Goal: Task Accomplishment & Management: Use online tool/utility

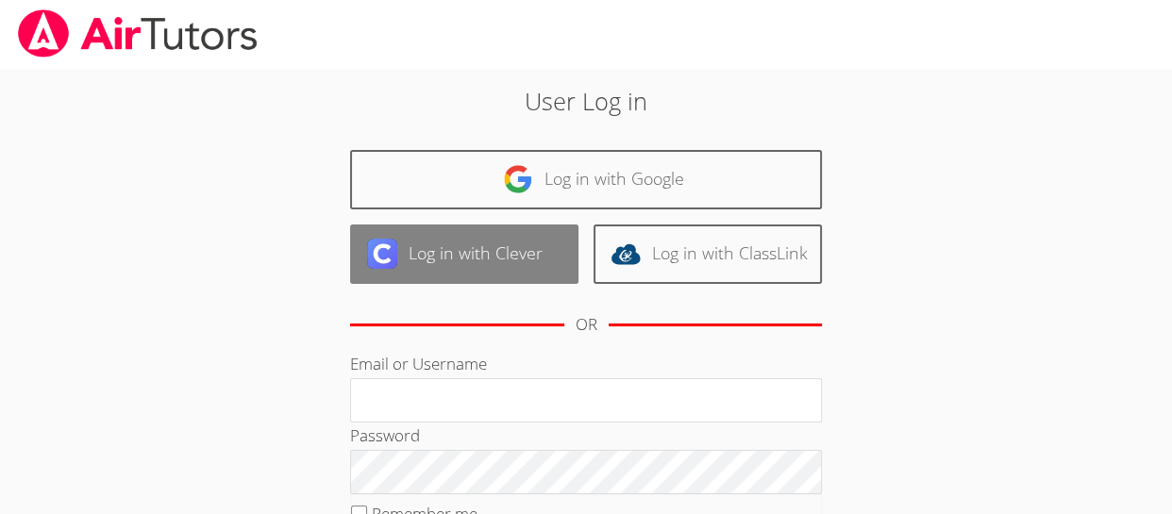
click at [501, 250] on link "Log in with Clever" at bounding box center [464, 254] width 228 height 59
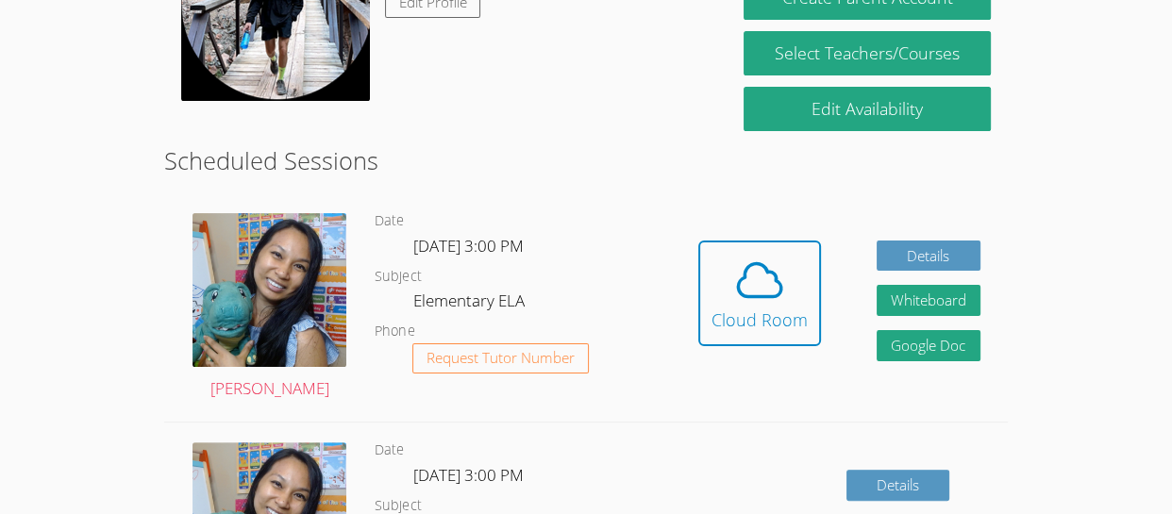
scroll to position [399, 0]
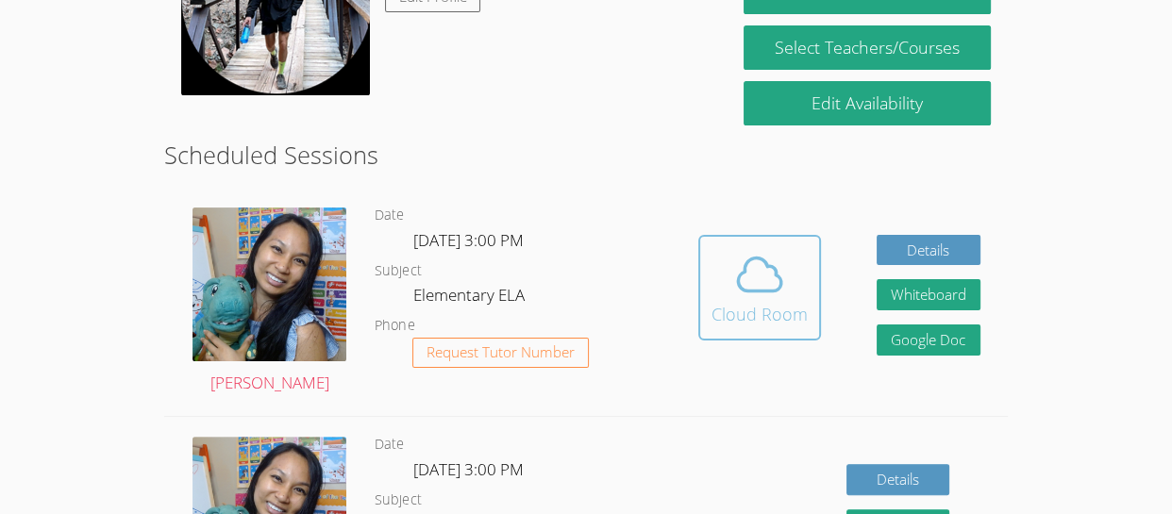
click at [773, 330] on button "Cloud Room" at bounding box center [759, 288] width 123 height 106
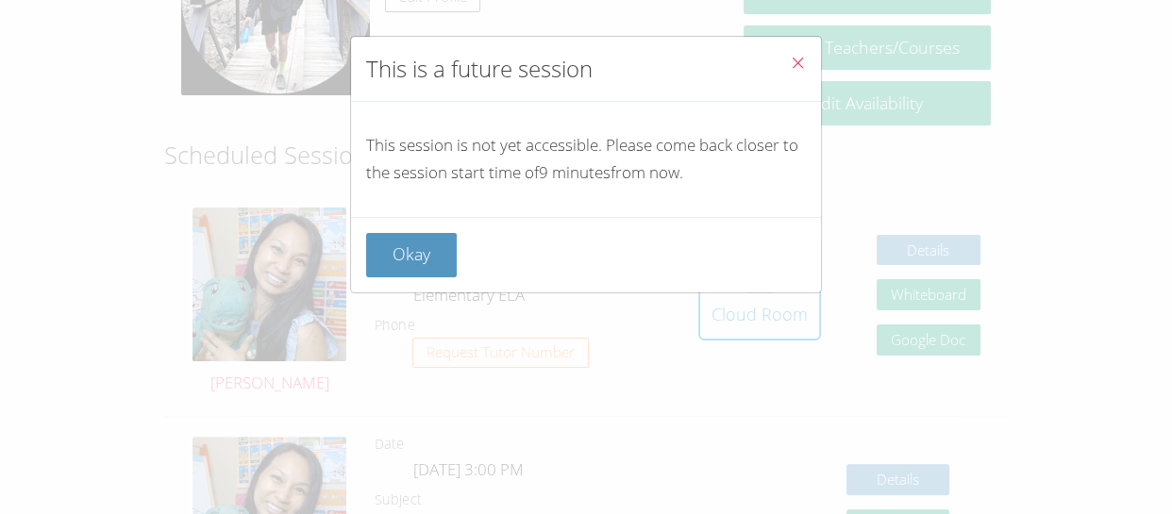
click at [806, 61] on button "Close" at bounding box center [798, 66] width 46 height 58
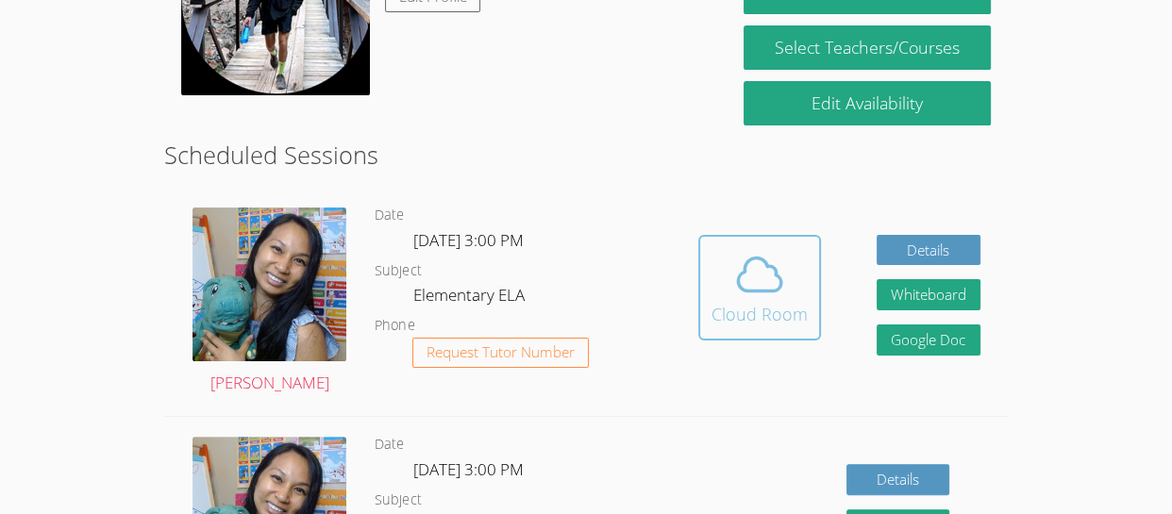
click at [746, 326] on div "Cloud Room" at bounding box center [760, 314] width 96 height 26
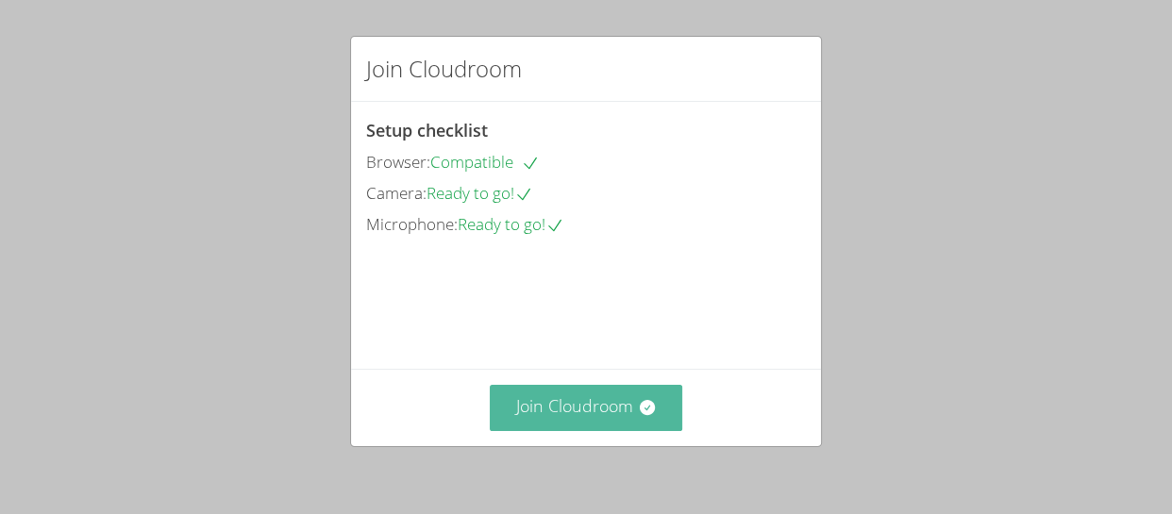
click at [629, 414] on button "Join Cloudroom" at bounding box center [586, 408] width 193 height 46
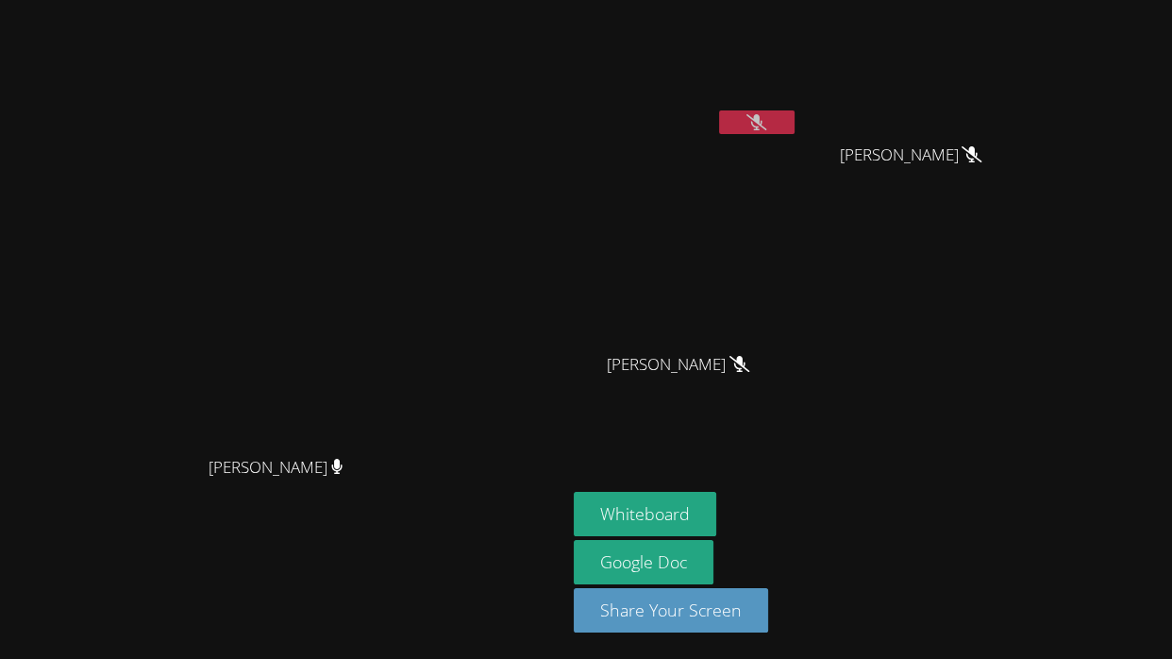
click at [716, 513] on button "Whiteboard" at bounding box center [645, 514] width 142 height 44
click at [766, 114] on icon at bounding box center [756, 122] width 20 height 16
click at [795, 123] on button at bounding box center [756, 122] width 75 height 24
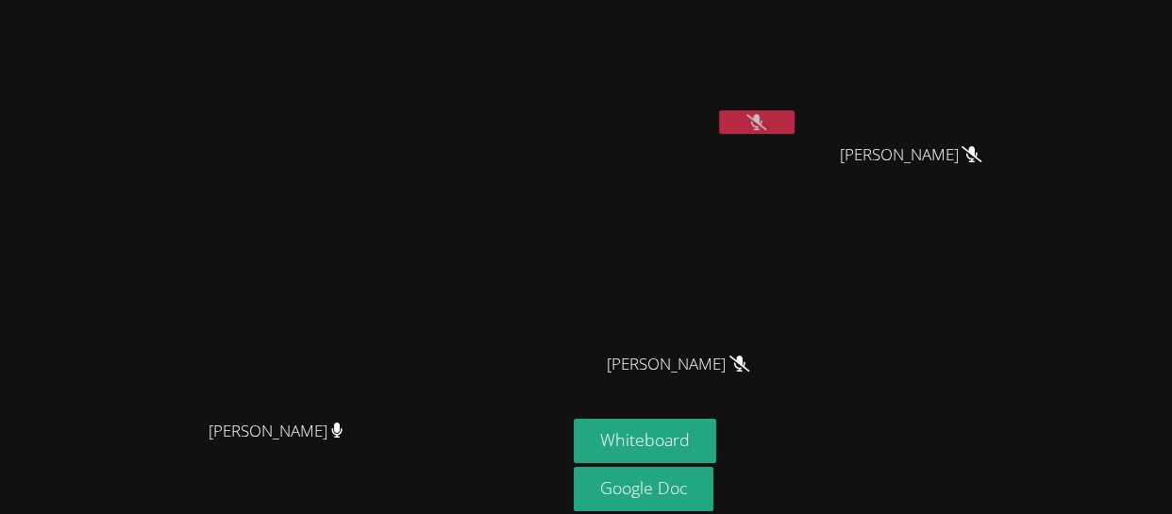
scroll to position [71, 0]
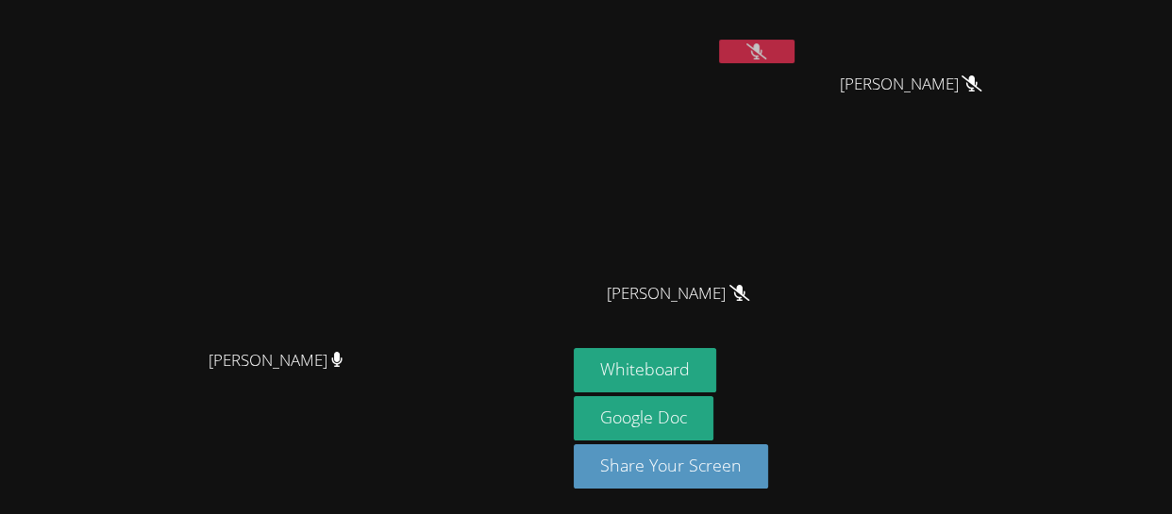
click at [945, 380] on div "Whiteboard Google Doc Share Your Screen" at bounding box center [802, 426] width 457 height 156
click at [974, 120] on div "[PERSON_NAME]" at bounding box center [918, 100] width 225 height 75
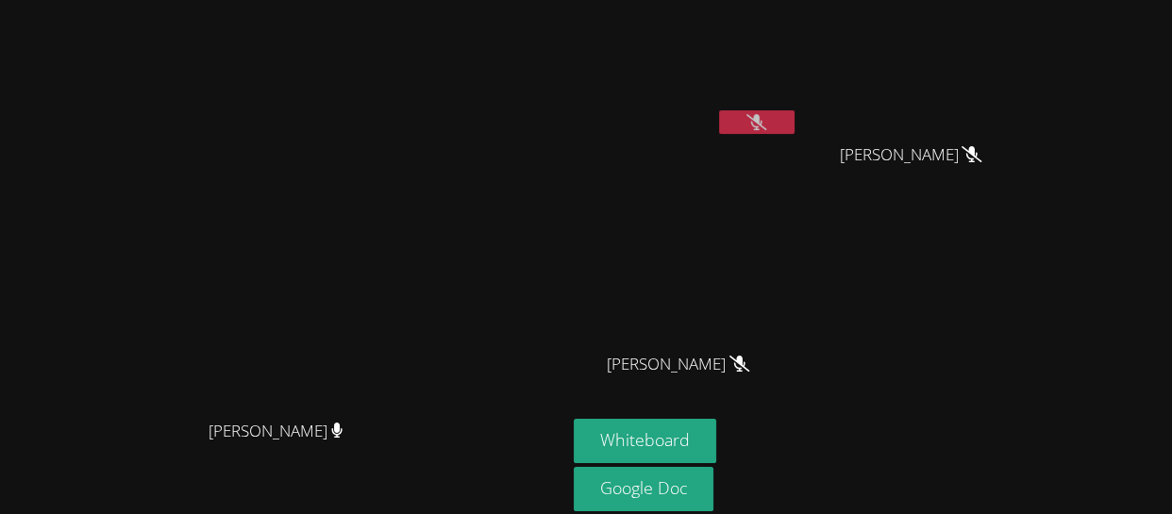
click at [974, 120] on video at bounding box center [918, 71] width 225 height 126
click at [1030, 343] on div "[PERSON_NAME] An [PERSON_NAME] [PERSON_NAME] [PERSON_NAME] [PERSON_NAME]" at bounding box center [802, 213] width 457 height 411
click at [795, 124] on button at bounding box center [756, 122] width 75 height 24
click at [769, 149] on div "Nolan An" at bounding box center [686, 109] width 225 height 202
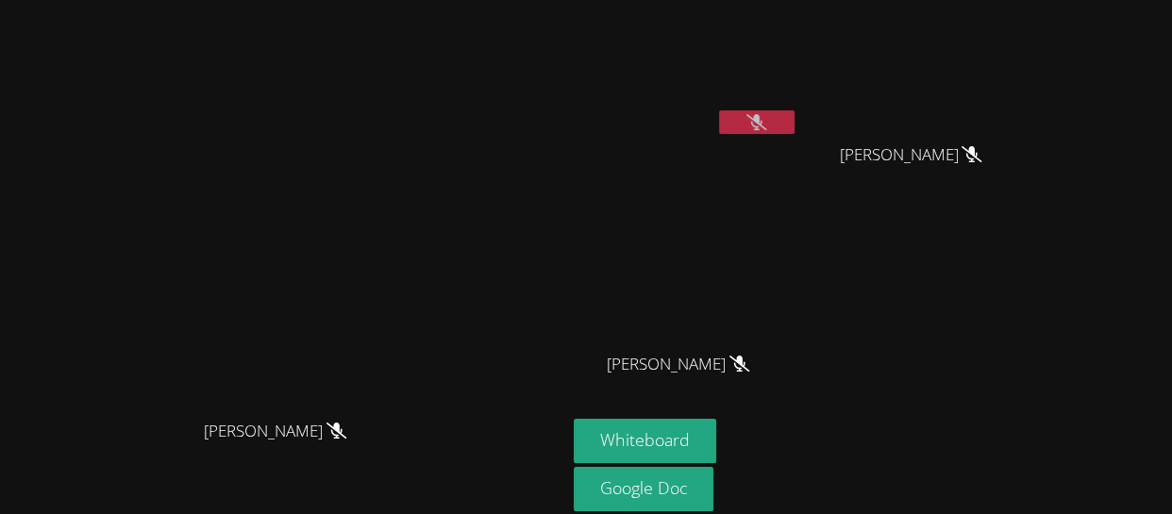
click at [425, 329] on video at bounding box center [283, 255] width 283 height 310
